Goal: Communication & Community: Participate in discussion

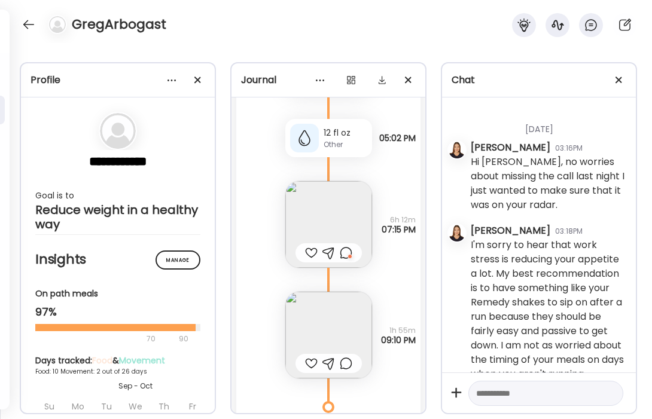
scroll to position [4749, 0]
click at [340, 218] on img at bounding box center [328, 222] width 87 height 87
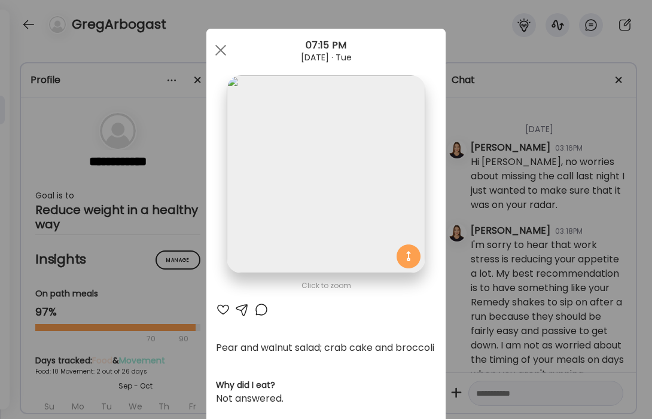
click at [221, 310] on div at bounding box center [223, 309] width 14 height 14
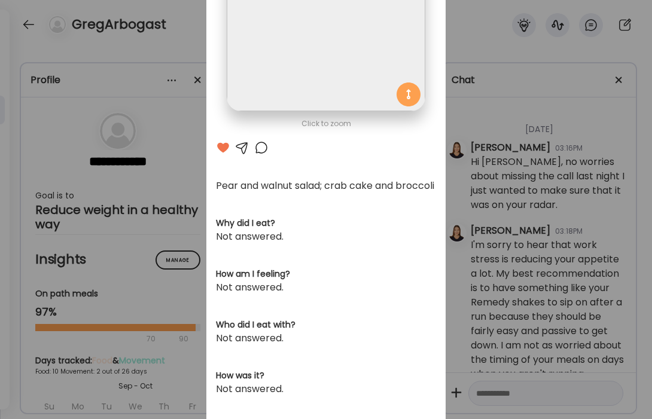
scroll to position [0, 0]
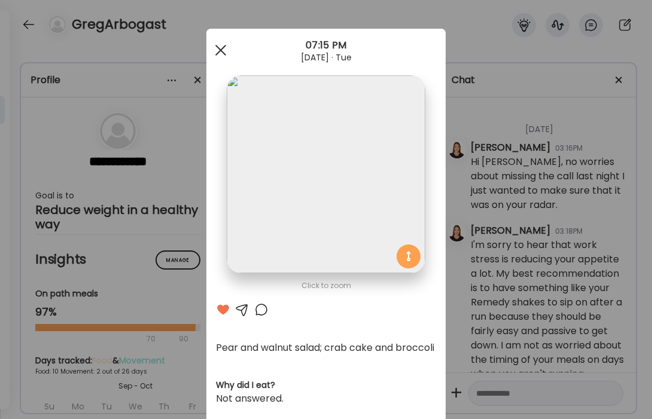
click at [225, 51] on div at bounding box center [221, 50] width 24 height 24
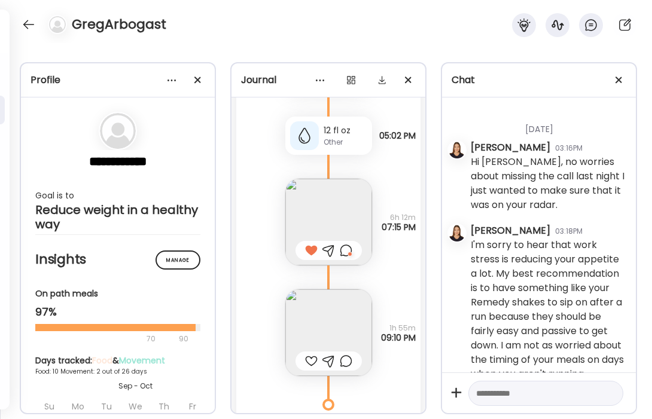
click at [349, 249] on div at bounding box center [346, 250] width 13 height 14
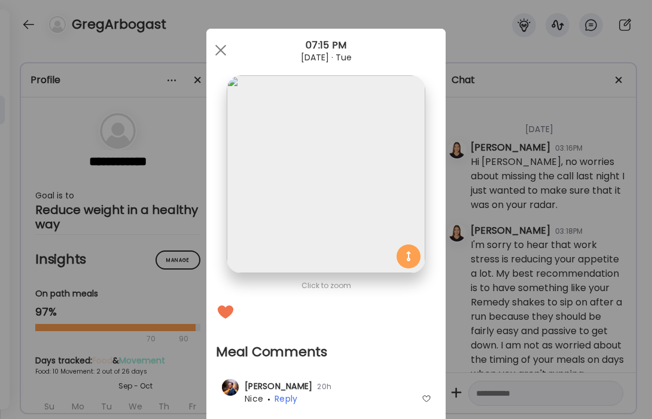
scroll to position [67, 0]
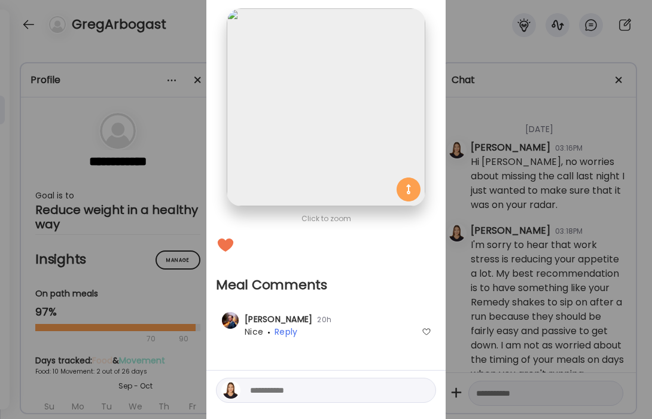
click at [250, 316] on span "[PERSON_NAME]" at bounding box center [278, 319] width 68 height 12
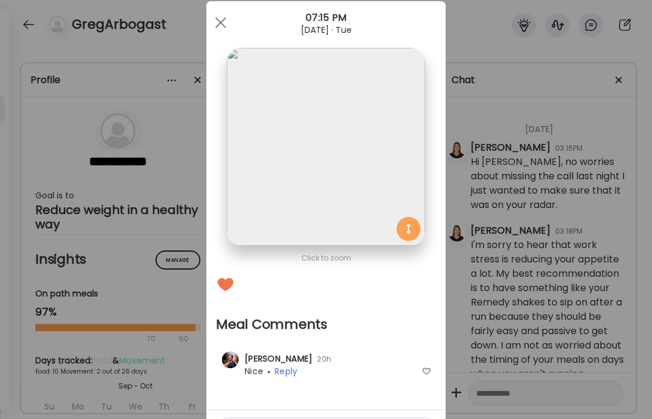
scroll to position [0, 0]
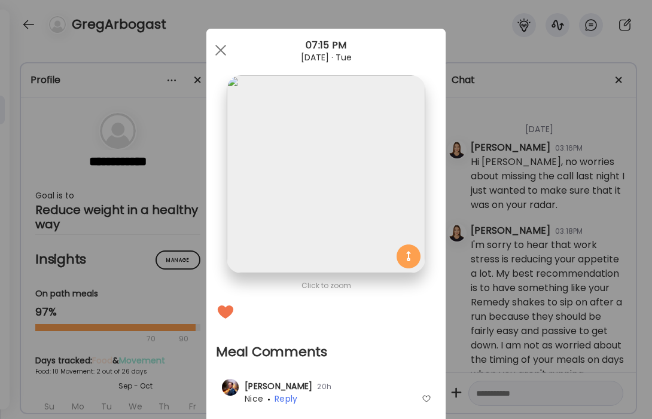
click at [355, 167] on img at bounding box center [326, 174] width 198 height 198
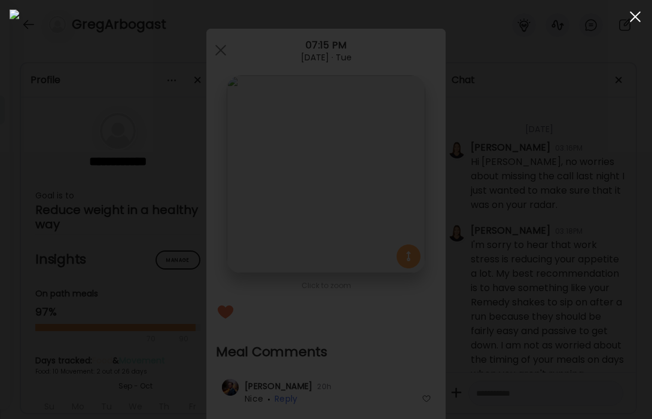
click at [642, 19] on div at bounding box center [635, 17] width 24 height 24
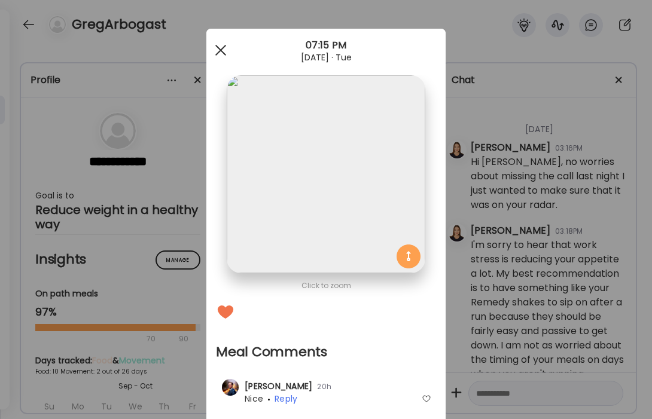
click at [222, 54] on div at bounding box center [221, 50] width 24 height 24
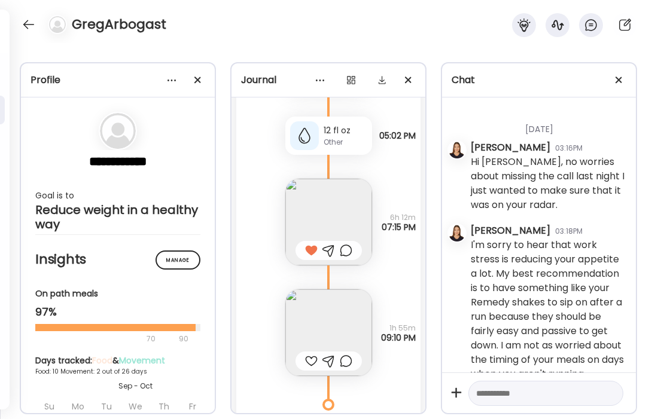
click at [332, 210] on img at bounding box center [328, 222] width 87 height 87
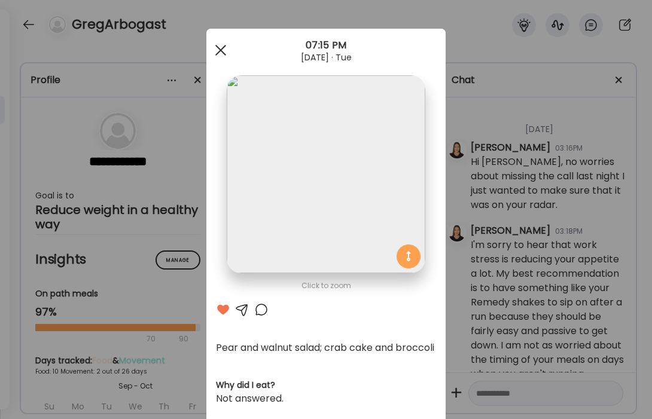
click at [218, 51] on span at bounding box center [220, 50] width 11 height 11
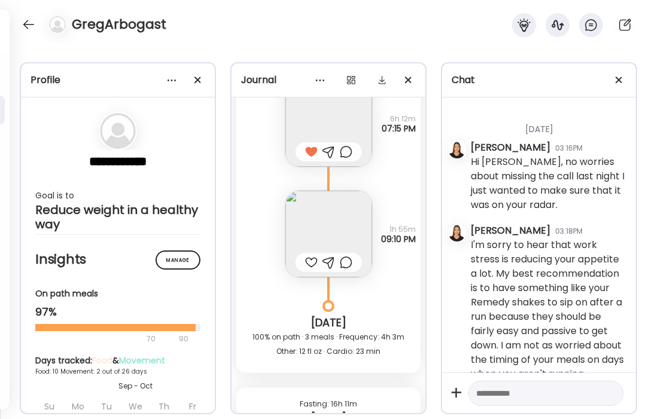
scroll to position [4851, 0]
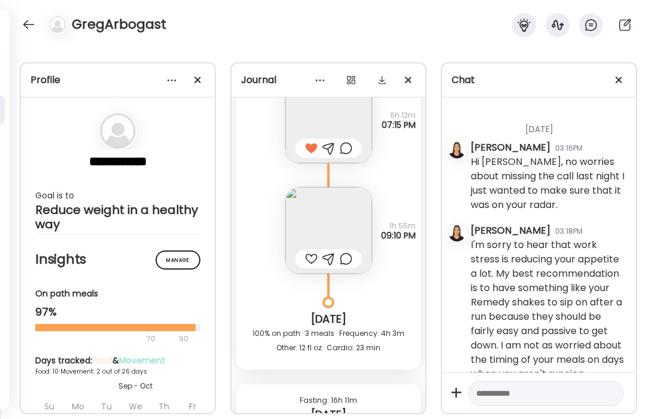
click at [335, 220] on img at bounding box center [328, 230] width 87 height 87
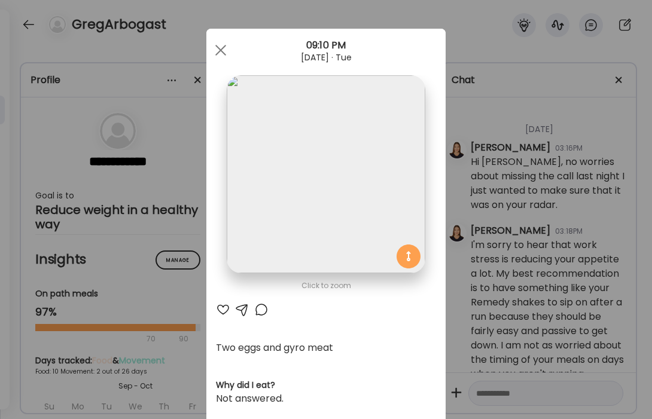
click at [222, 312] on div at bounding box center [223, 309] width 14 height 14
click at [216, 48] on div at bounding box center [221, 50] width 24 height 24
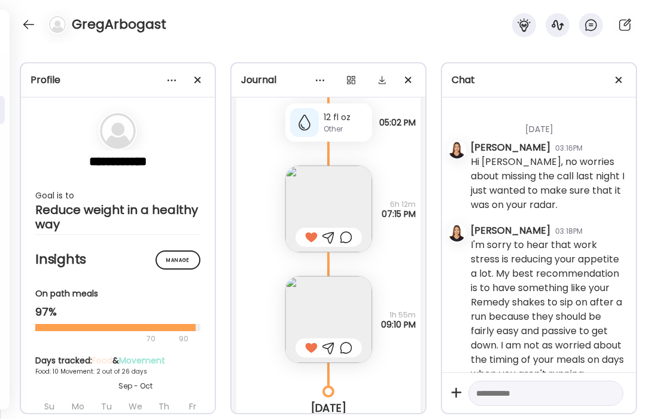
scroll to position [4760, 0]
click at [356, 203] on img at bounding box center [328, 210] width 87 height 87
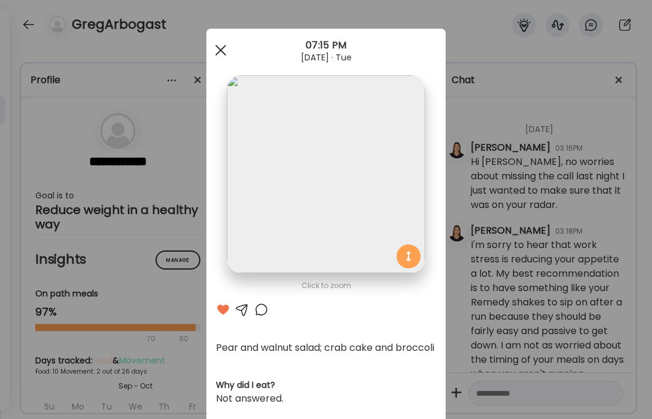
click at [222, 52] on span at bounding box center [220, 50] width 11 height 11
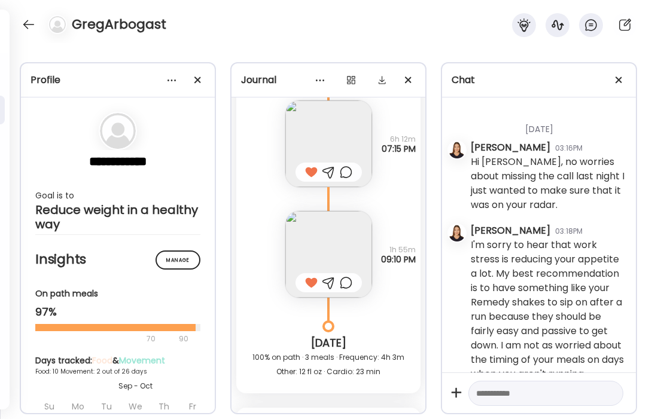
scroll to position [4831, 0]
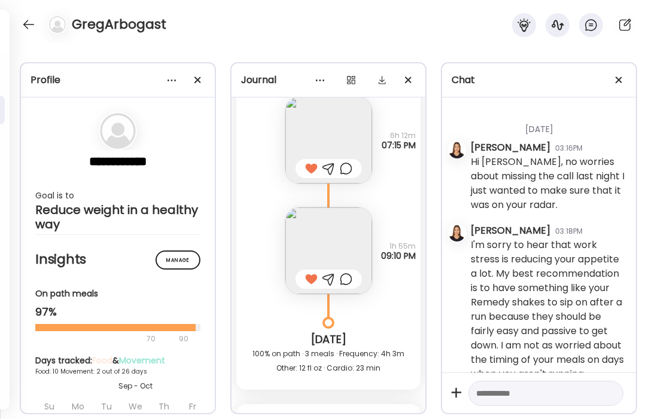
click at [314, 282] on div at bounding box center [311, 279] width 13 height 14
click at [329, 280] on div at bounding box center [328, 279] width 13 height 14
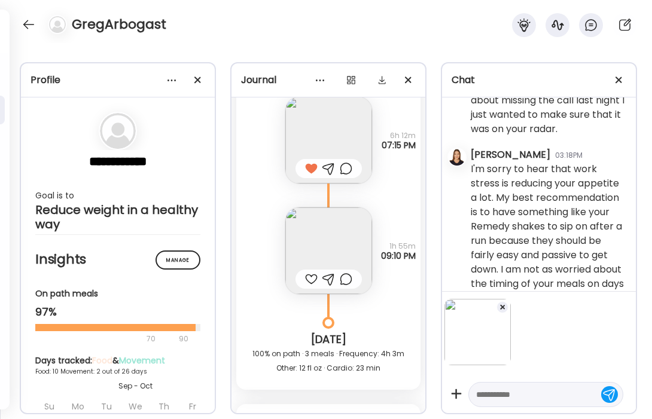
click at [547, 397] on textarea at bounding box center [535, 394] width 118 height 14
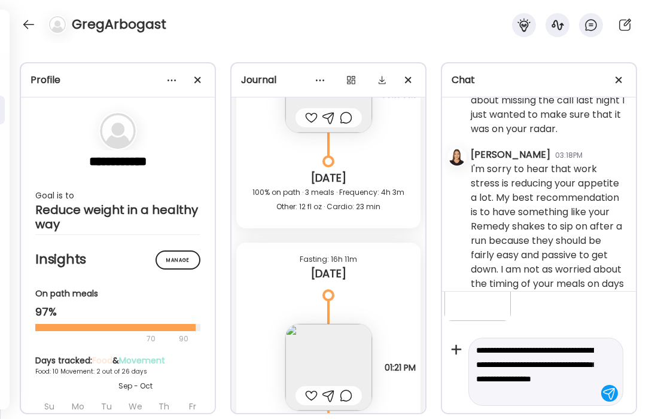
scroll to position [5090, 0]
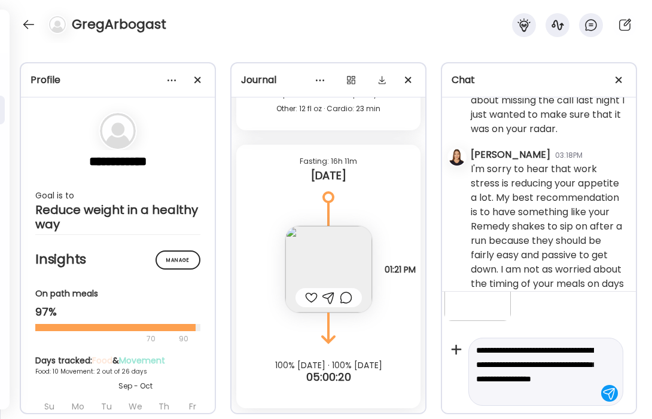
click at [334, 261] on img at bounding box center [328, 269] width 87 height 87
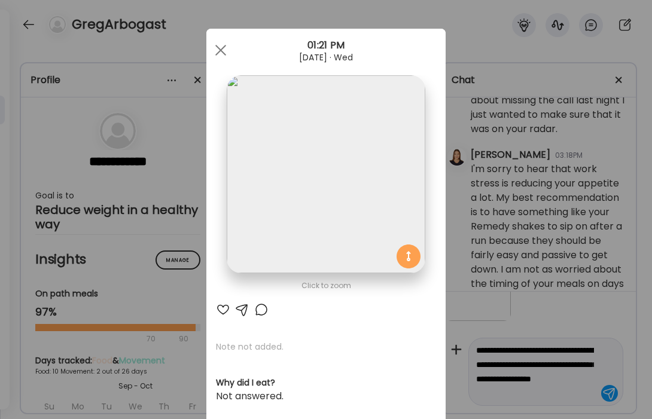
click at [326, 209] on img at bounding box center [326, 174] width 198 height 198
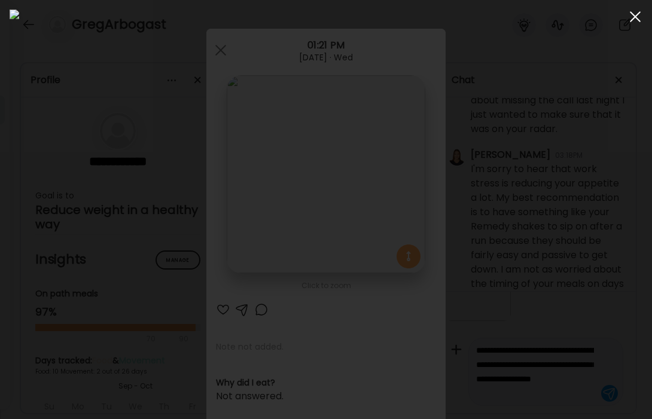
click at [633, 22] on div at bounding box center [635, 17] width 24 height 24
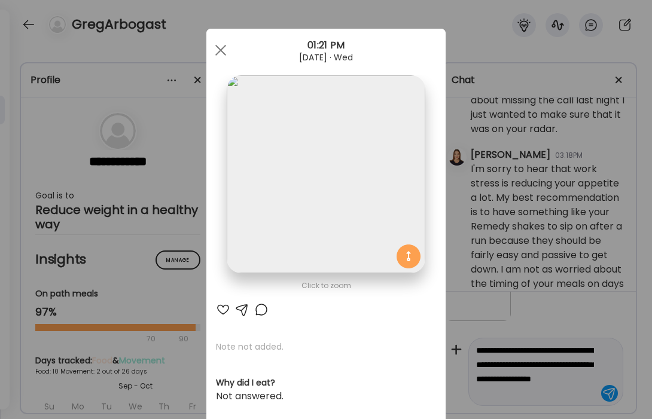
click at [228, 304] on div at bounding box center [223, 309] width 14 height 14
click at [227, 47] on div at bounding box center [221, 50] width 24 height 24
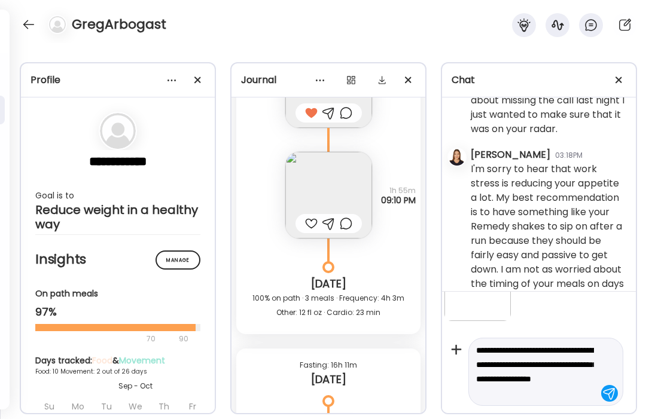
scroll to position [4885, 0]
drag, startPoint x: 567, startPoint y: 365, endPoint x: 526, endPoint y: 365, distance: 41.2
click at [526, 365] on textarea "**********" at bounding box center [535, 371] width 118 height 57
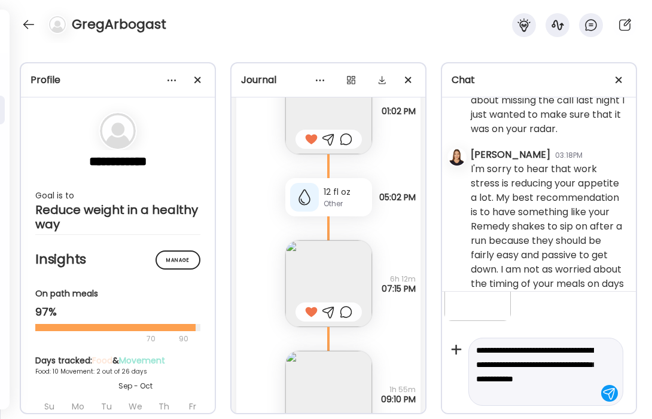
scroll to position [4703, 0]
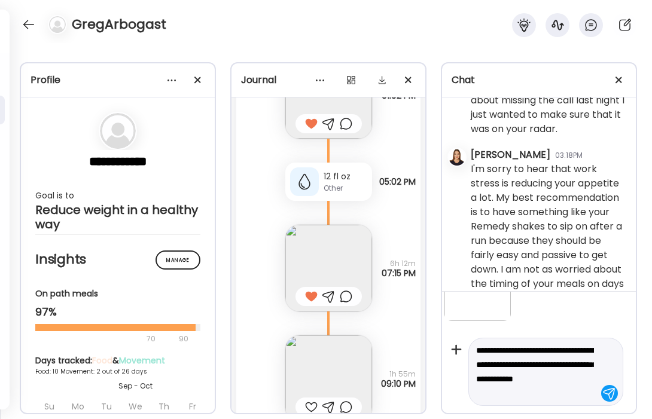
click at [539, 395] on textarea "**********" at bounding box center [535, 371] width 118 height 57
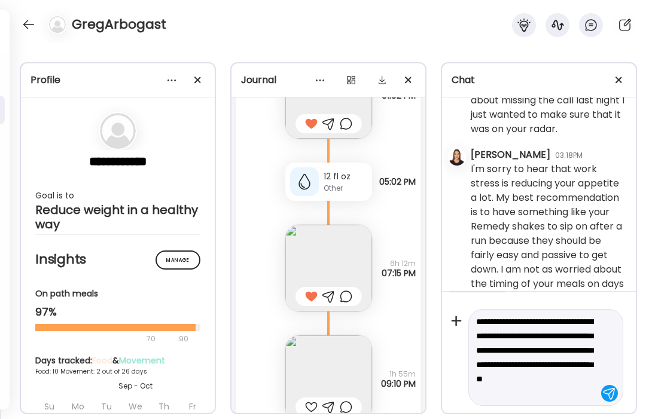
scroll to position [87, 0]
type textarea "**********"
click at [610, 393] on div at bounding box center [609, 393] width 17 height 17
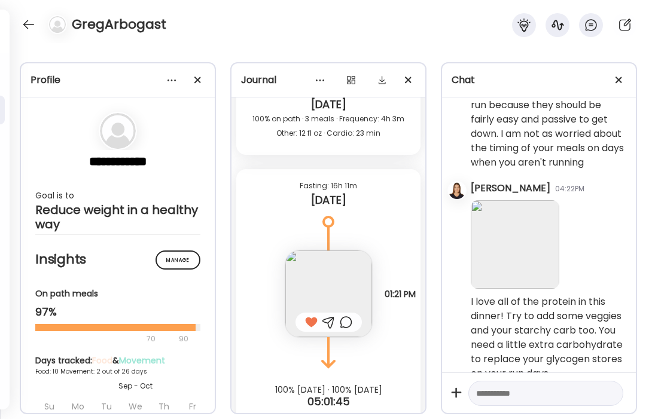
scroll to position [5090, 0]
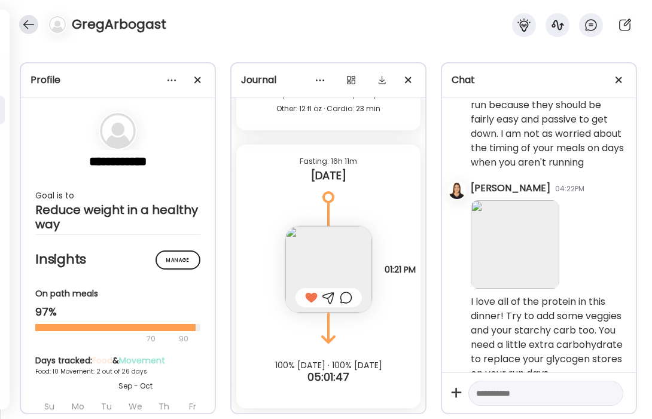
click at [27, 24] on div at bounding box center [28, 24] width 19 height 19
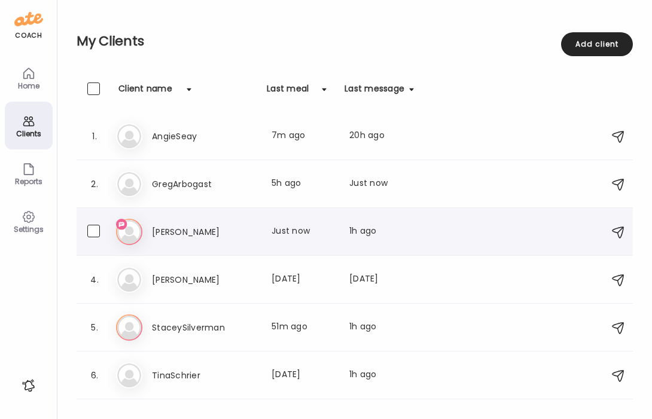
click at [187, 229] on h3 "[PERSON_NAME]" at bounding box center [204, 232] width 105 height 14
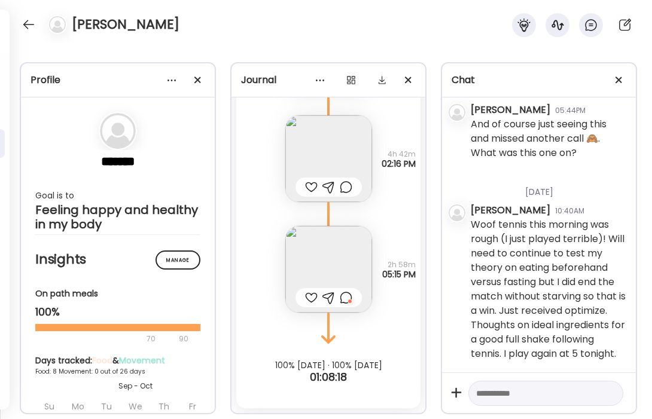
scroll to position [3223, 0]
click at [521, 391] on textarea at bounding box center [535, 393] width 118 height 14
click at [521, 396] on textarea "**********" at bounding box center [535, 371] width 118 height 57
click at [573, 392] on textarea "**********" at bounding box center [535, 371] width 118 height 57
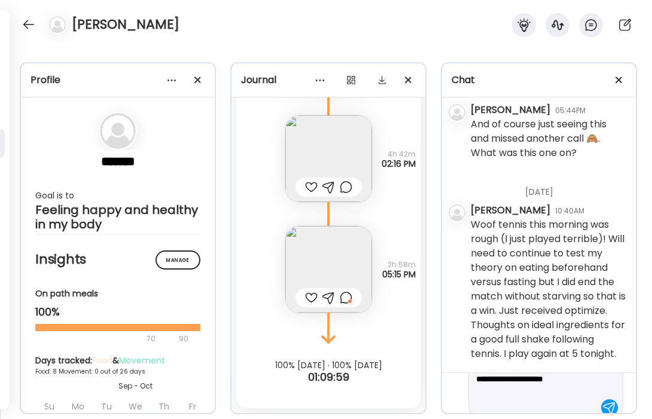
scroll to position [71, 0]
type textarea "**********"
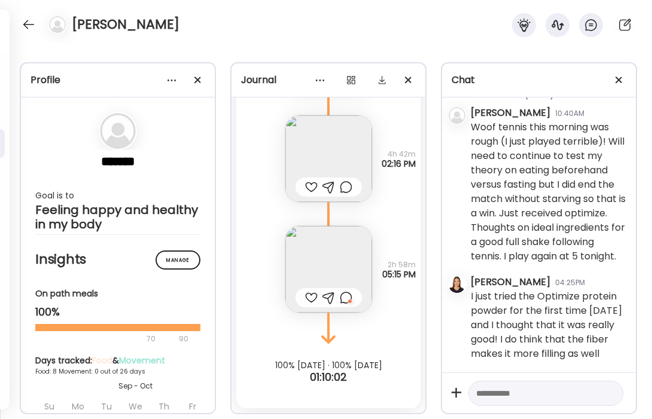
scroll to position [3320, 0]
click at [547, 390] on textarea at bounding box center [535, 393] width 118 height 14
drag, startPoint x: 533, startPoint y: 395, endPoint x: 476, endPoint y: 396, distance: 56.2
click at [476, 396] on textarea "**********" at bounding box center [535, 393] width 118 height 14
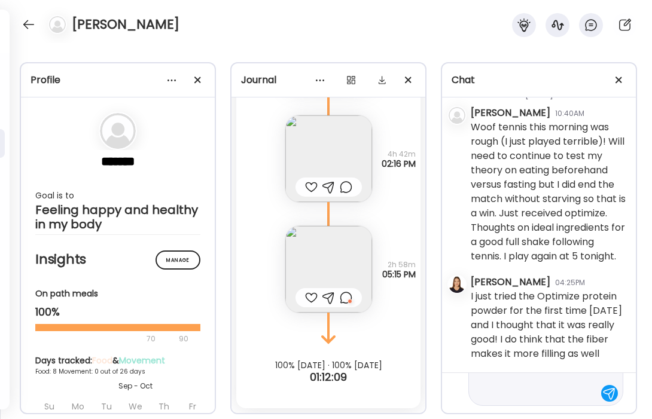
type textarea "**********"
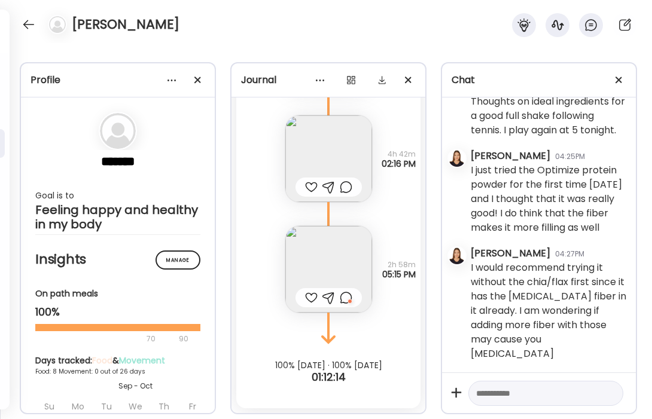
scroll to position [3168, 0]
click at [533, 390] on textarea at bounding box center [535, 393] width 118 height 14
type textarea "**********"
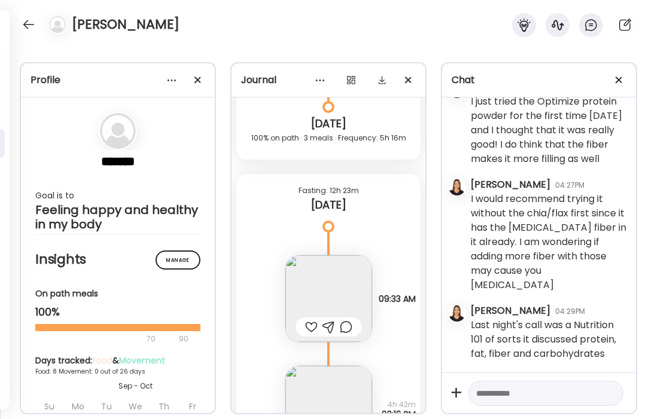
scroll to position [3502, 0]
click at [523, 395] on textarea at bounding box center [535, 393] width 118 height 14
type textarea "*"
click at [534, 391] on textarea "**********" at bounding box center [535, 378] width 118 height 43
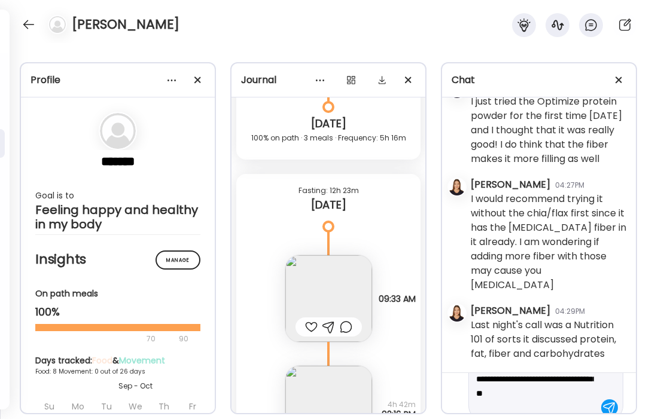
scroll to position [42, 0]
click at [566, 390] on textarea "**********" at bounding box center [535, 371] width 118 height 57
type textarea "**********"
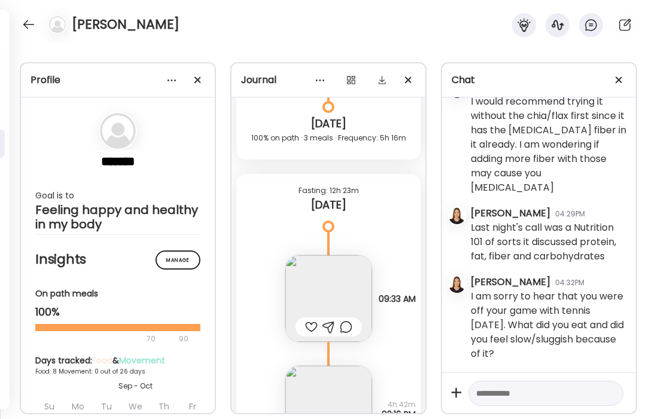
scroll to position [3585, 0]
click at [562, 392] on textarea at bounding box center [535, 393] width 118 height 14
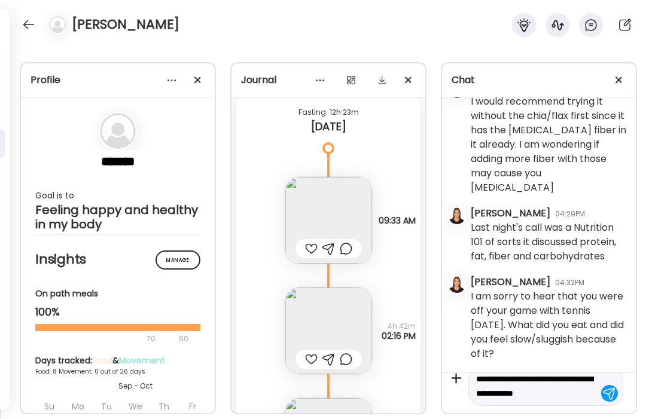
scroll to position [4490, 0]
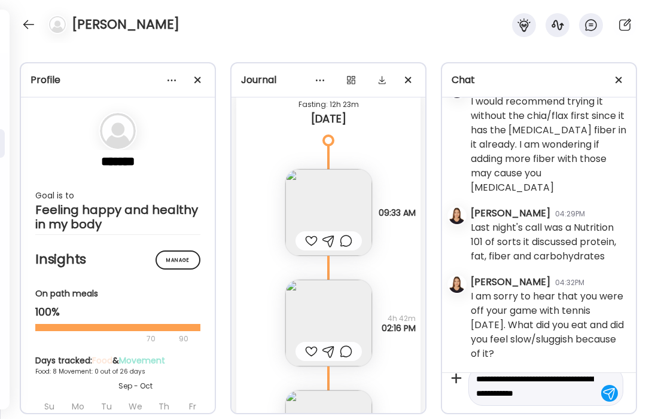
click at [334, 219] on img at bounding box center [328, 212] width 87 height 87
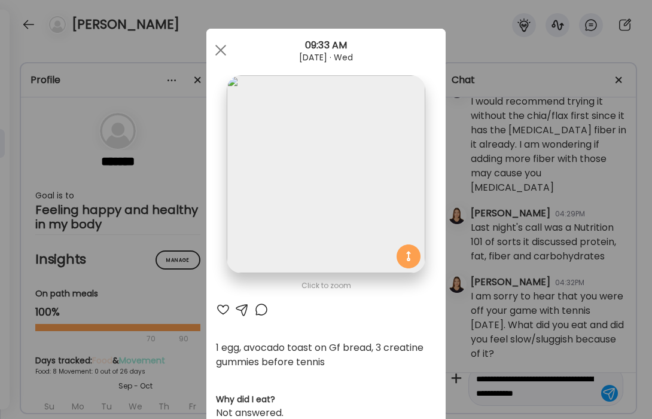
click at [224, 310] on div at bounding box center [223, 309] width 14 height 14
click at [221, 47] on div at bounding box center [221, 50] width 24 height 24
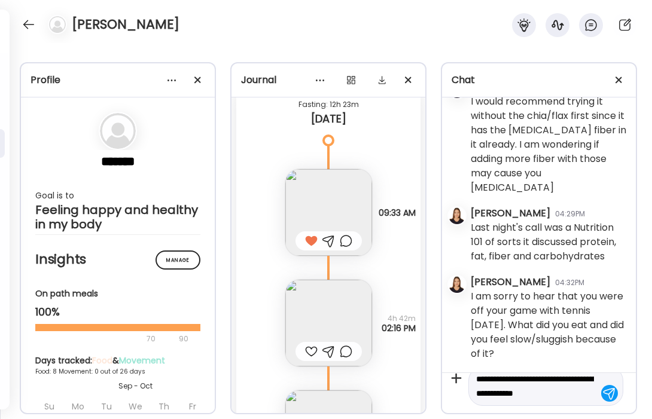
click at [589, 395] on textarea "**********" at bounding box center [535, 386] width 118 height 29
click at [344, 309] on img at bounding box center [328, 323] width 87 height 87
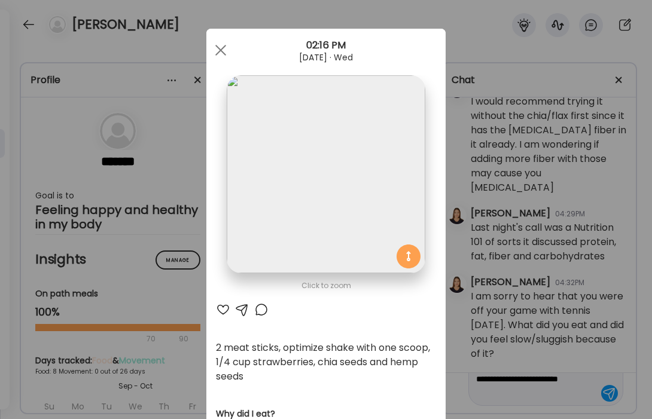
type textarea "**********"
click at [223, 311] on div at bounding box center [223, 309] width 14 height 14
click at [221, 47] on div at bounding box center [221, 50] width 24 height 24
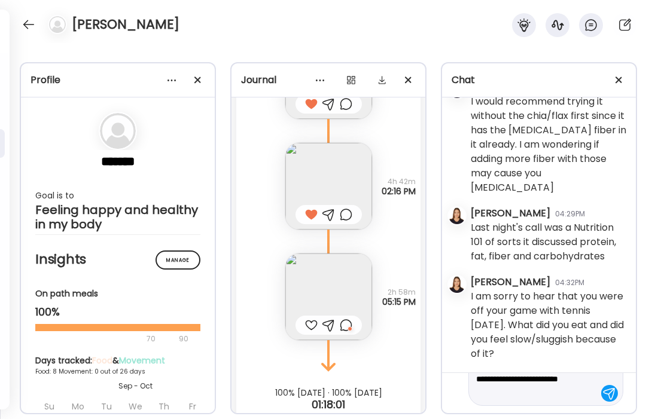
click at [605, 393] on div at bounding box center [609, 393] width 17 height 17
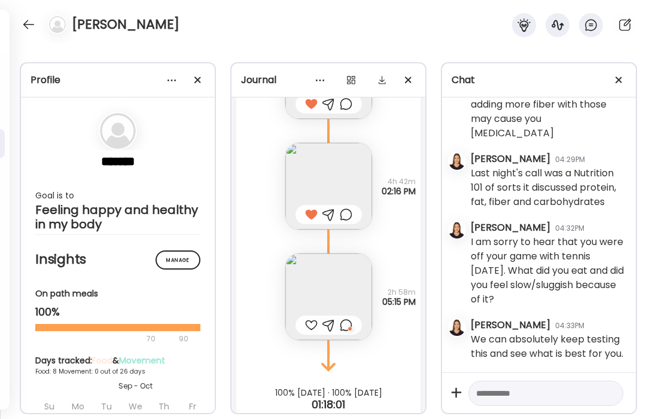
scroll to position [3640, 0]
click at [326, 285] on img at bounding box center [328, 296] width 87 height 87
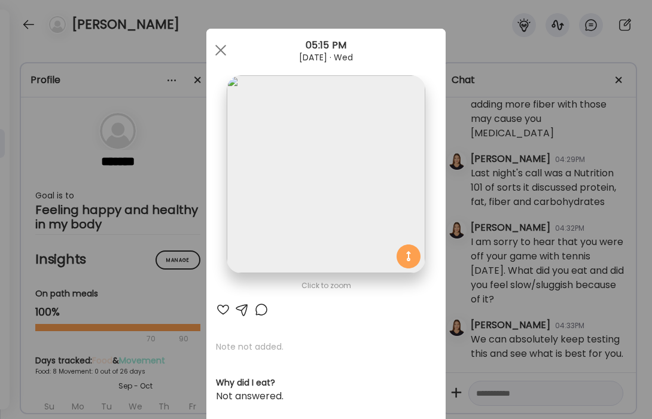
click at [222, 310] on div at bounding box center [223, 309] width 14 height 14
click at [219, 49] on span at bounding box center [220, 50] width 11 height 11
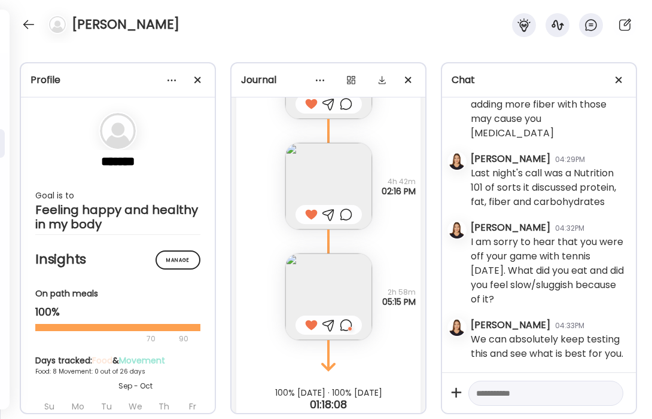
scroll to position [4654, 0]
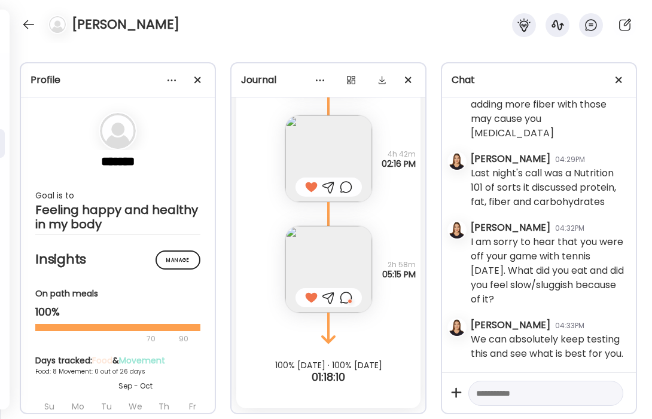
click at [357, 154] on img at bounding box center [328, 158] width 87 height 87
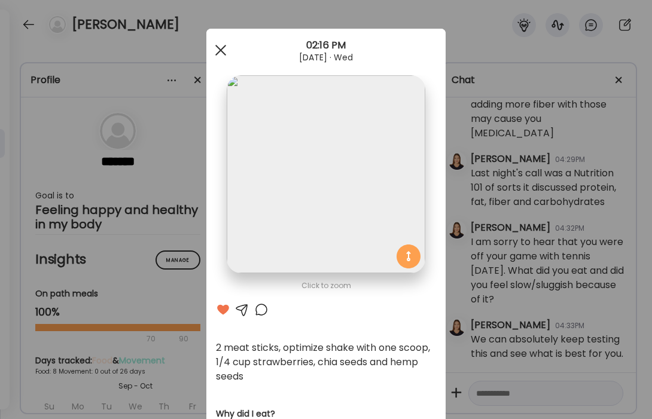
click at [221, 50] on span at bounding box center [220, 50] width 11 height 11
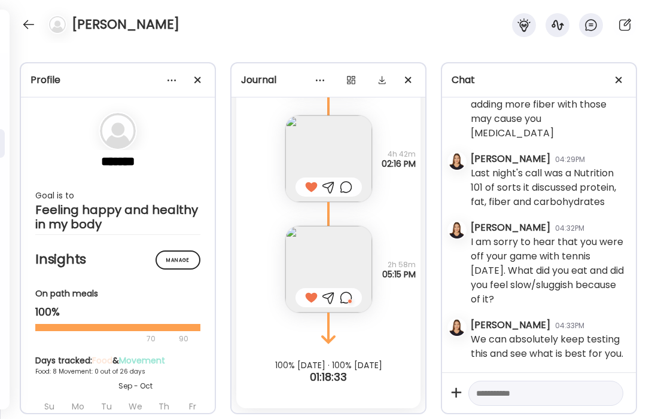
click at [518, 395] on textarea at bounding box center [535, 393] width 118 height 14
paste textarea "**********"
click at [355, 157] on img at bounding box center [328, 158] width 87 height 87
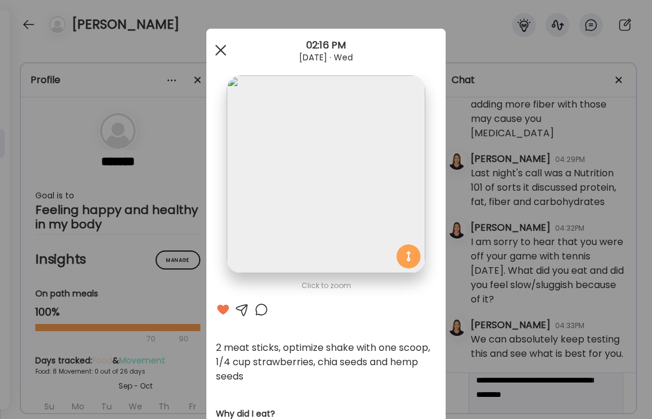
click at [222, 50] on div at bounding box center [221, 50] width 24 height 24
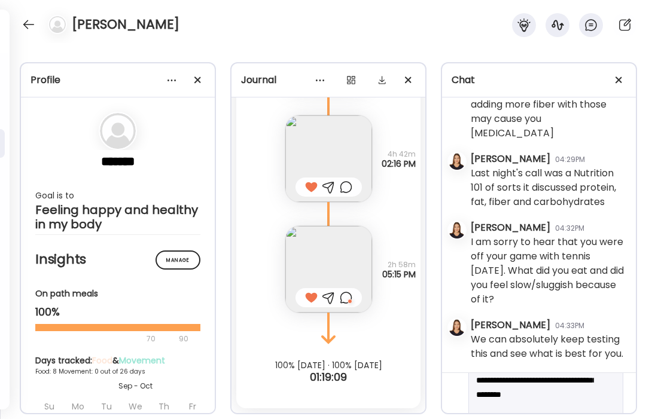
click at [489, 408] on textarea "**********" at bounding box center [535, 387] width 118 height 143
drag, startPoint x: 540, startPoint y: 395, endPoint x: 545, endPoint y: 384, distance: 11.2
click at [545, 384] on textarea "**********" at bounding box center [535, 358] width 118 height 143
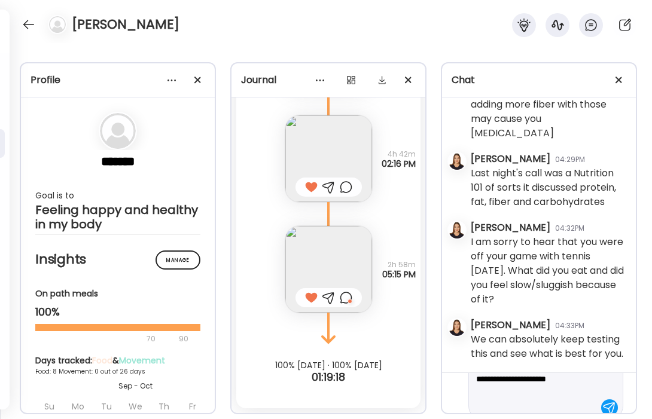
click at [476, 408] on textarea "**********" at bounding box center [535, 350] width 118 height 129
drag, startPoint x: 573, startPoint y: 395, endPoint x: 521, endPoint y: 395, distance: 52.0
click at [521, 395] on textarea "**********" at bounding box center [535, 343] width 118 height 115
type textarea "**********"
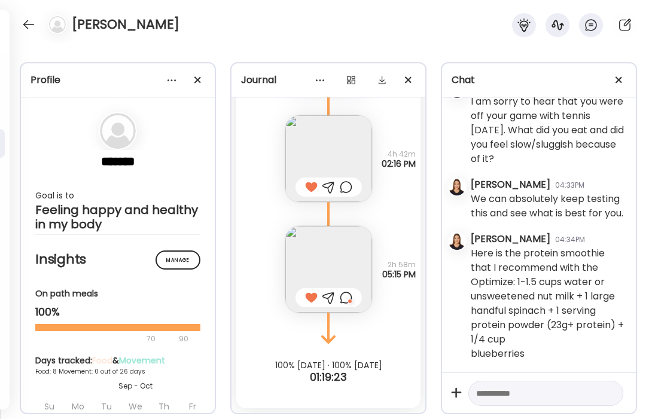
scroll to position [3781, 0]
click at [522, 390] on textarea at bounding box center [535, 393] width 118 height 14
click at [356, 153] on img at bounding box center [328, 158] width 87 height 87
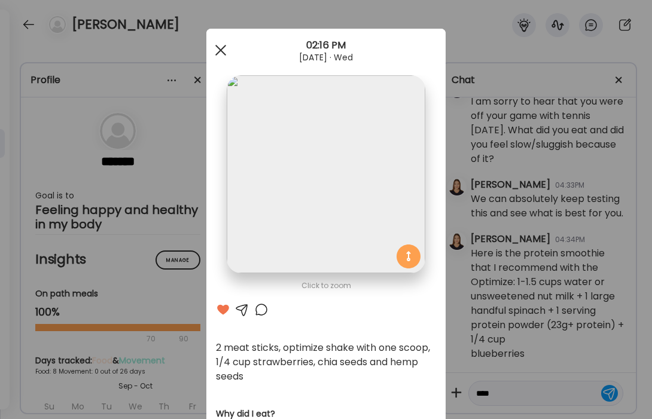
click at [218, 49] on div at bounding box center [221, 50] width 24 height 24
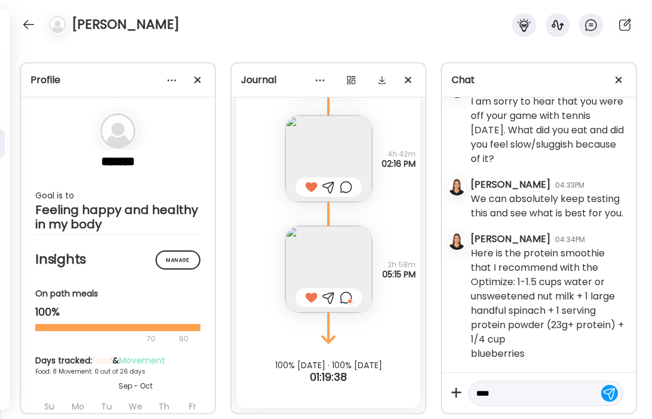
click at [497, 393] on textarea "***" at bounding box center [535, 393] width 118 height 14
type textarea "*"
type textarea "**********"
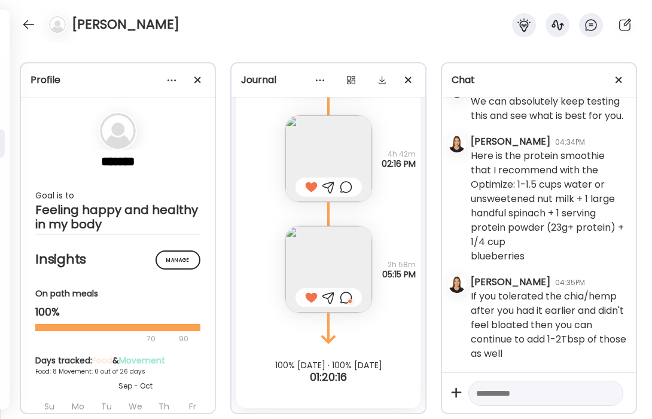
scroll to position [3878, 0]
click at [26, 21] on div at bounding box center [28, 24] width 19 height 19
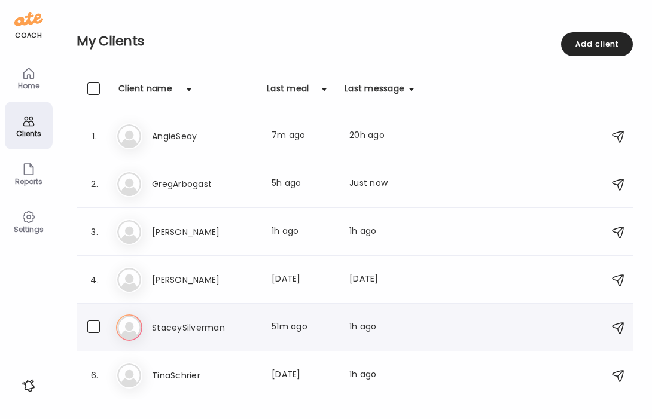
click at [195, 326] on h3 "StaceySilverman" at bounding box center [204, 327] width 105 height 14
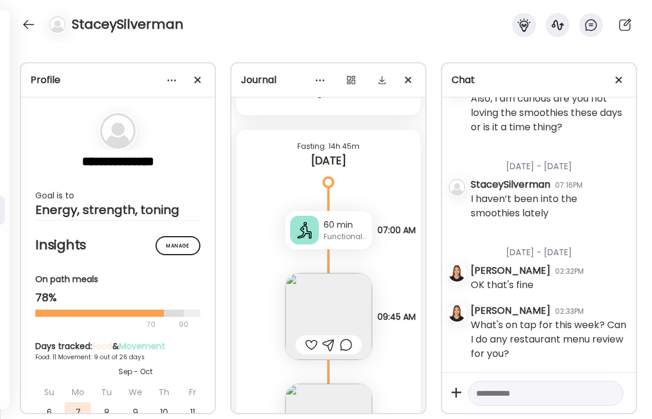
scroll to position [6925, 0]
click at [342, 316] on img at bounding box center [328, 315] width 87 height 87
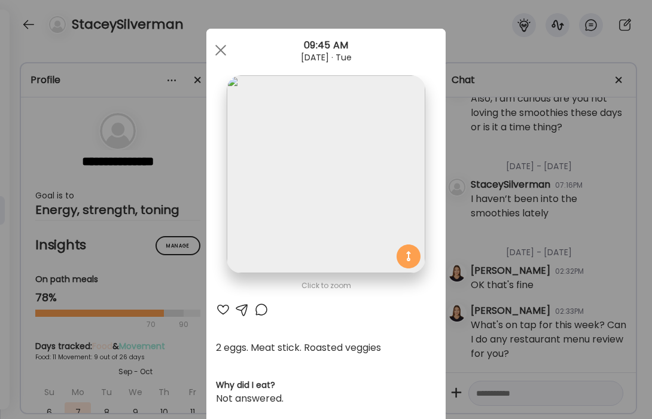
click at [223, 310] on div at bounding box center [223, 309] width 14 height 14
click at [217, 52] on div at bounding box center [221, 50] width 24 height 24
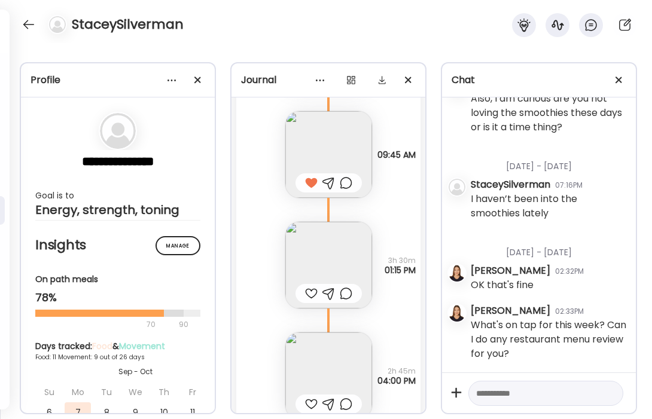
scroll to position [7091, 0]
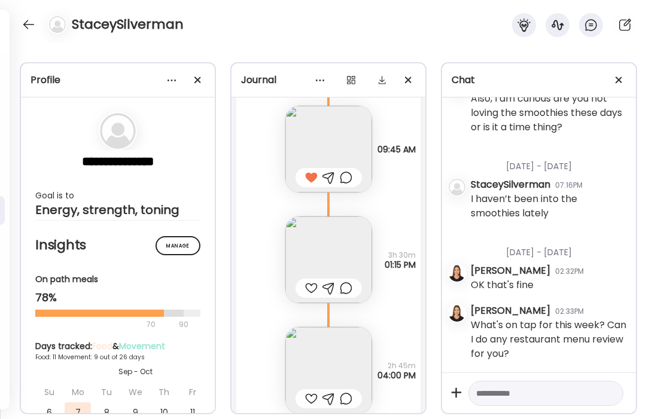
click at [312, 288] on div at bounding box center [311, 288] width 13 height 14
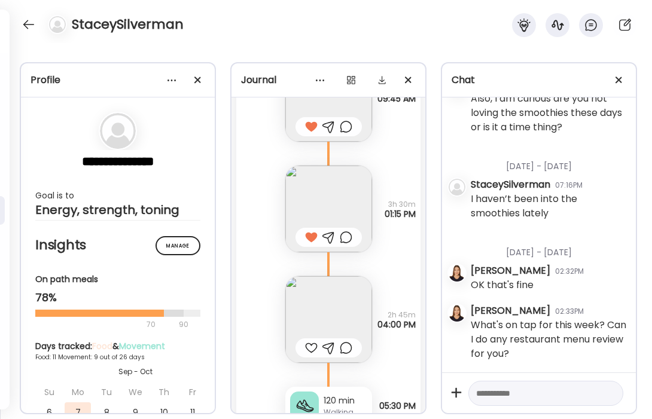
scroll to position [7150, 0]
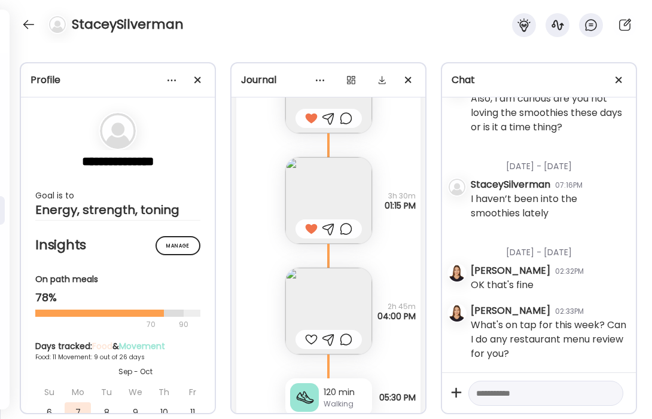
click at [311, 337] on div at bounding box center [311, 339] width 13 height 14
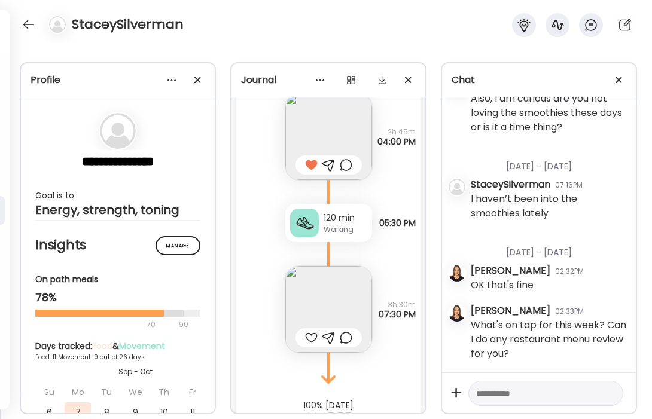
scroll to position [7325, 0]
click at [354, 302] on img at bounding box center [328, 308] width 87 height 87
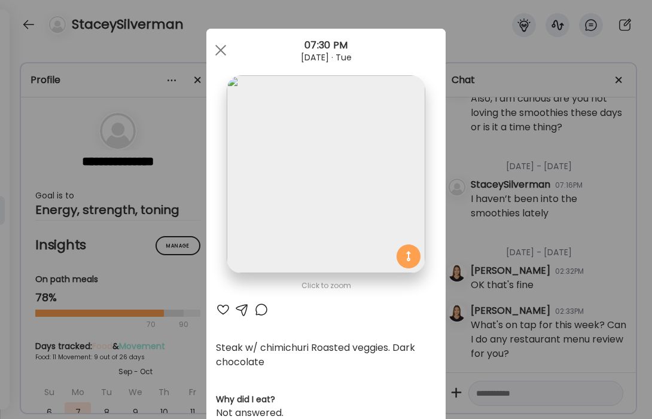
click at [221, 313] on div at bounding box center [223, 309] width 14 height 14
click at [221, 52] on div at bounding box center [221, 50] width 24 height 24
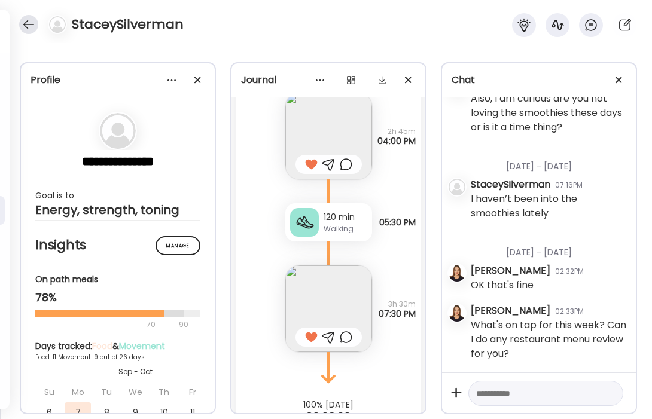
click at [35, 26] on div at bounding box center [28, 24] width 19 height 19
